Goal: Transaction & Acquisition: Purchase product/service

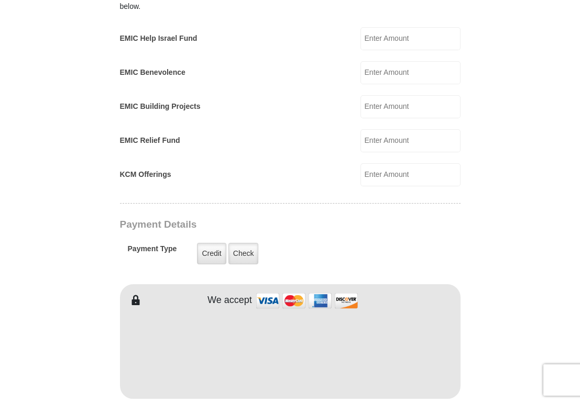
scroll to position [681, 0]
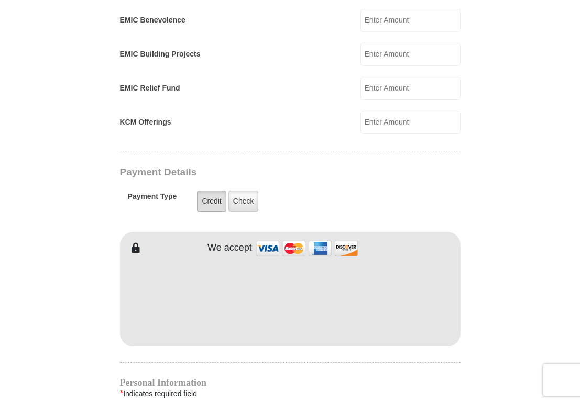
type input "70.00"
click at [211, 198] on label "Credit" at bounding box center [211, 201] width 29 height 21
click at [0, 0] on input "Credit" at bounding box center [0, 0] width 0 height 0
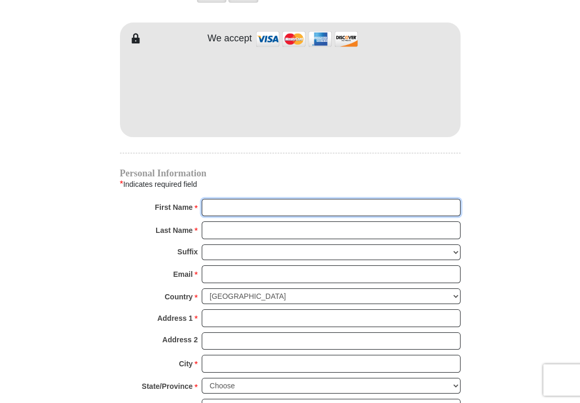
click at [234, 205] on input "First Name *" at bounding box center [331, 208] width 259 height 18
type input "[PERSON_NAME]"
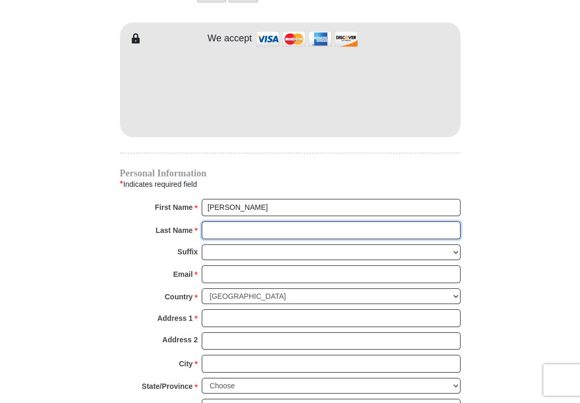
click at [246, 227] on input "Last Name *" at bounding box center [331, 231] width 259 height 18
type input "[PERSON_NAME]"
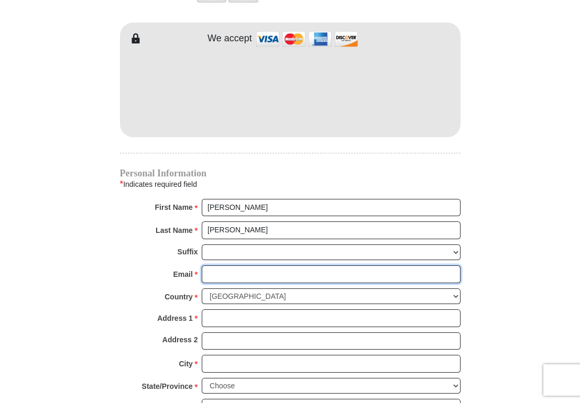
click at [230, 271] on input "Email *" at bounding box center [331, 275] width 259 height 18
type input "[PERSON_NAME][EMAIL_ADDRESS][PERSON_NAME][DOMAIN_NAME]"
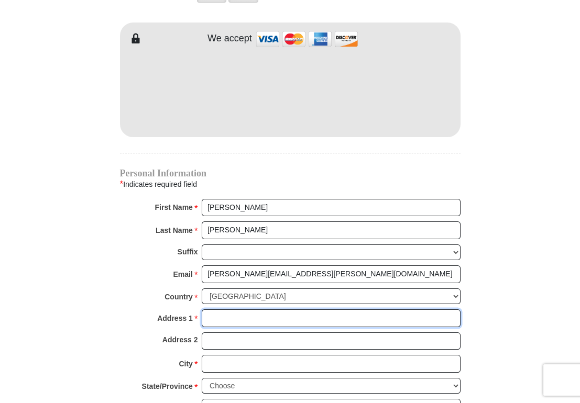
type input "[STREET_ADDRESS]"
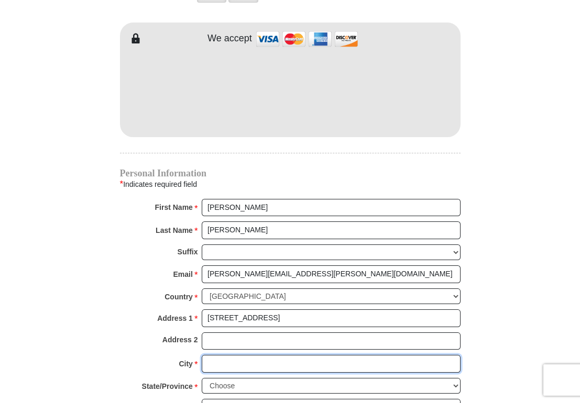
type input "HASLET"
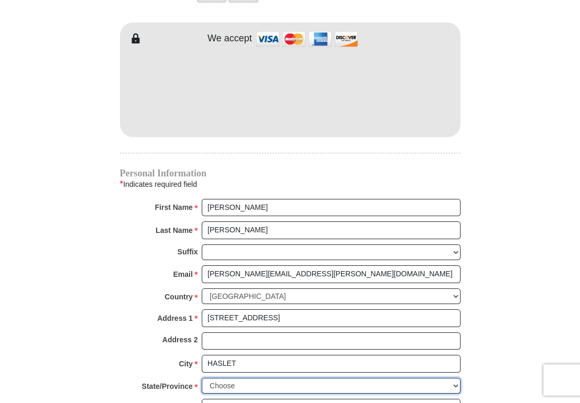
select select "[GEOGRAPHIC_DATA]"
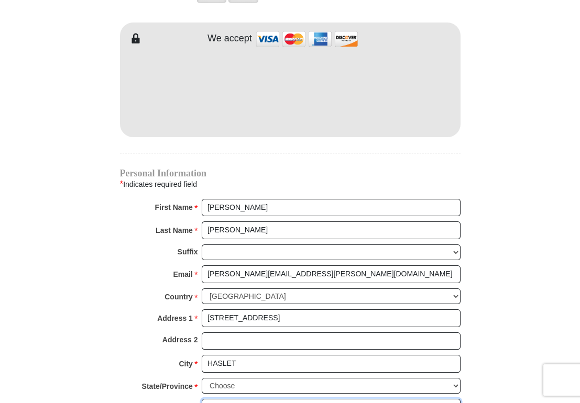
type input "76052"
type input "3019387874"
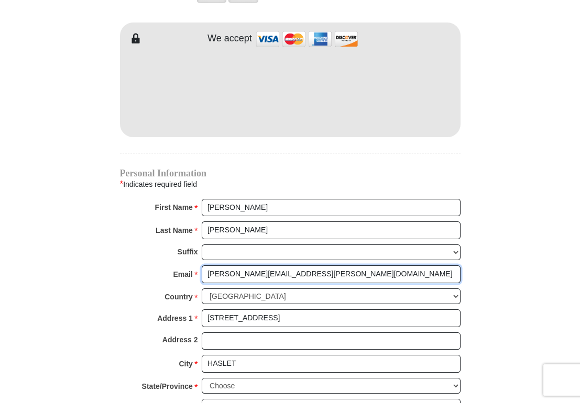
scroll to position [1153, 0]
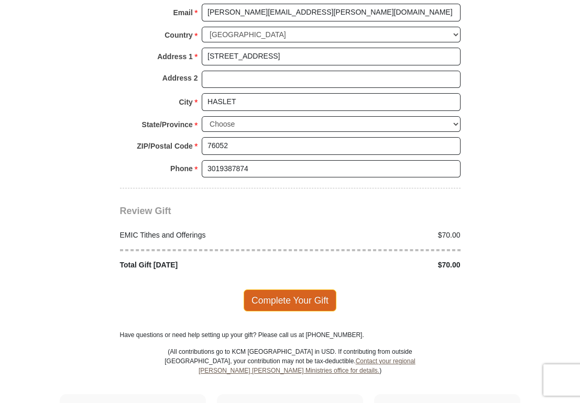
click at [295, 294] on span "Complete Your Gift" at bounding box center [290, 301] width 93 height 22
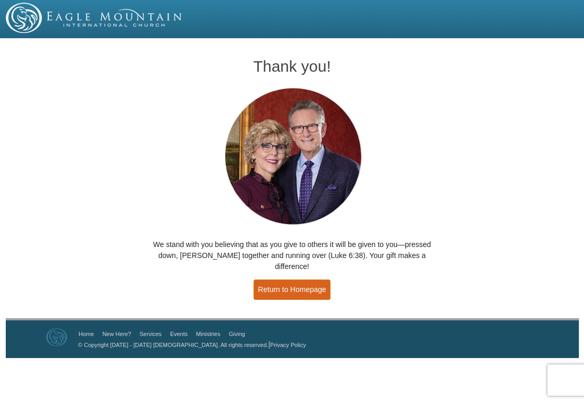
drag, startPoint x: 293, startPoint y: 276, endPoint x: 559, endPoint y: 11, distance: 374.6
click at [293, 280] on link "Return to Homepage" at bounding box center [293, 290] width 78 height 20
